Goal: Information Seeking & Learning: Learn about a topic

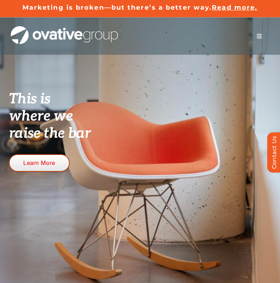
click at [48, 170] on link "Learn More" at bounding box center [39, 163] width 61 height 18
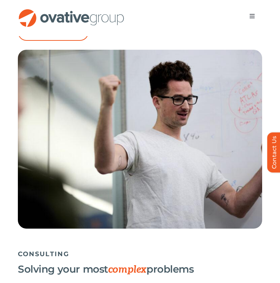
scroll to position [1175, 0]
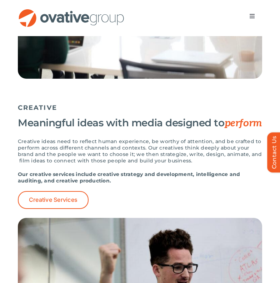
click at [251, 15] on span "Menu" at bounding box center [253, 16] width 6 height 6
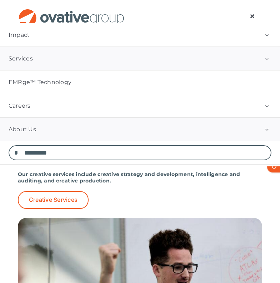
click at [30, 132] on span "About Us" at bounding box center [23, 129] width 28 height 7
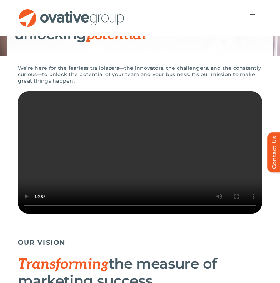
scroll to position [122, 0]
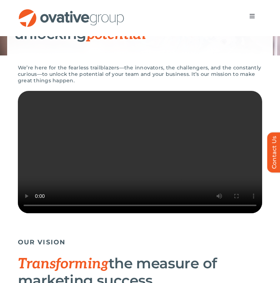
click at [141, 157] on video "Sorry, your browser doesn't support embedded videos." at bounding box center [140, 152] width 245 height 122
drag, startPoint x: 202, startPoint y: 5, endPoint x: 160, endPoint y: 153, distance: 154.0
click at [160, 153] on video "Sorry, your browser doesn't support embedded videos." at bounding box center [140, 152] width 245 height 122
click at [225, 213] on video "Sorry, your browser doesn't support embedded videos." at bounding box center [140, 152] width 245 height 122
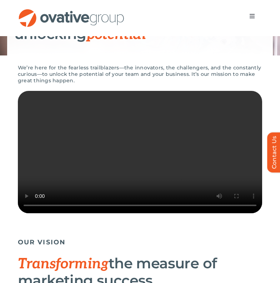
click at [68, 213] on video "Sorry, your browser doesn't support embedded videos." at bounding box center [140, 152] width 245 height 122
click at [136, 161] on video "Sorry, your browser doesn't support embedded videos." at bounding box center [140, 152] width 245 height 122
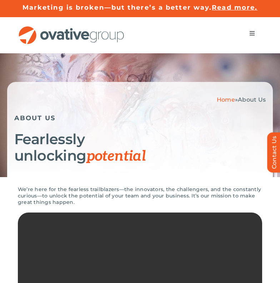
scroll to position [0, 0]
click at [255, 33] on button "Toggle Navigation" at bounding box center [252, 33] width 20 height 14
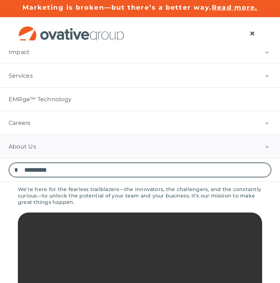
click at [207, 182] on li "Search for: *" at bounding box center [140, 169] width 280 height 23
